Goal: Information Seeking & Learning: Learn about a topic

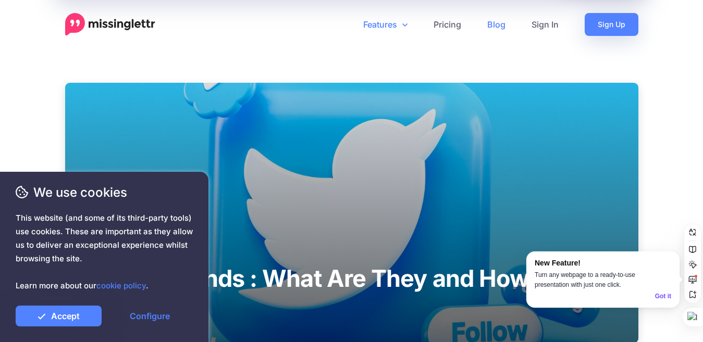
click at [401, 26] on link "Features" at bounding box center [385, 24] width 70 height 23
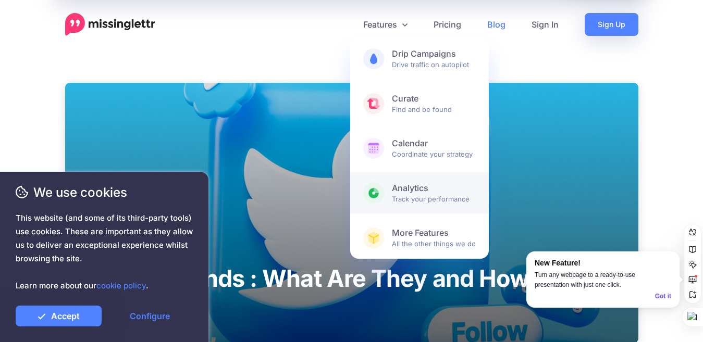
click at [418, 182] on link "Analytics Track your performance" at bounding box center [419, 193] width 139 height 42
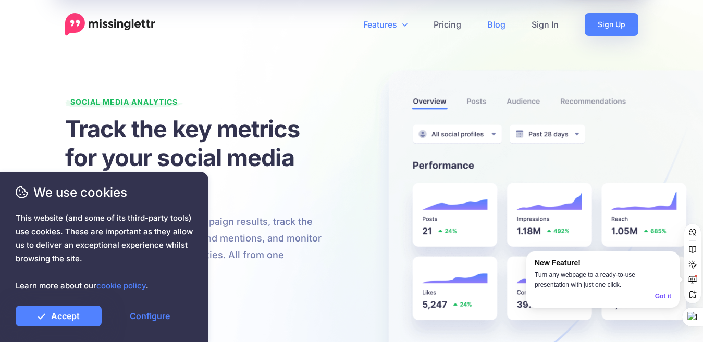
click at [498, 29] on link "Blog" at bounding box center [496, 24] width 44 height 23
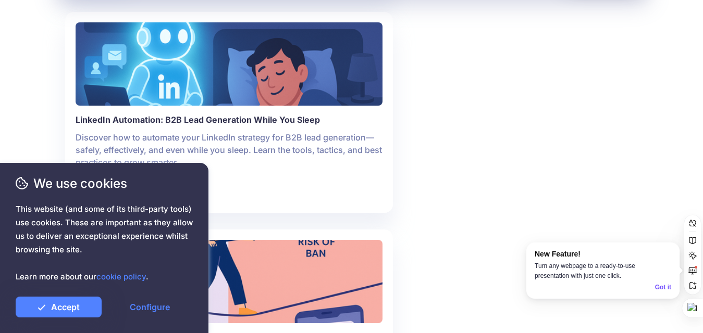
scroll to position [1831, 0]
